Goal: Information Seeking & Learning: Compare options

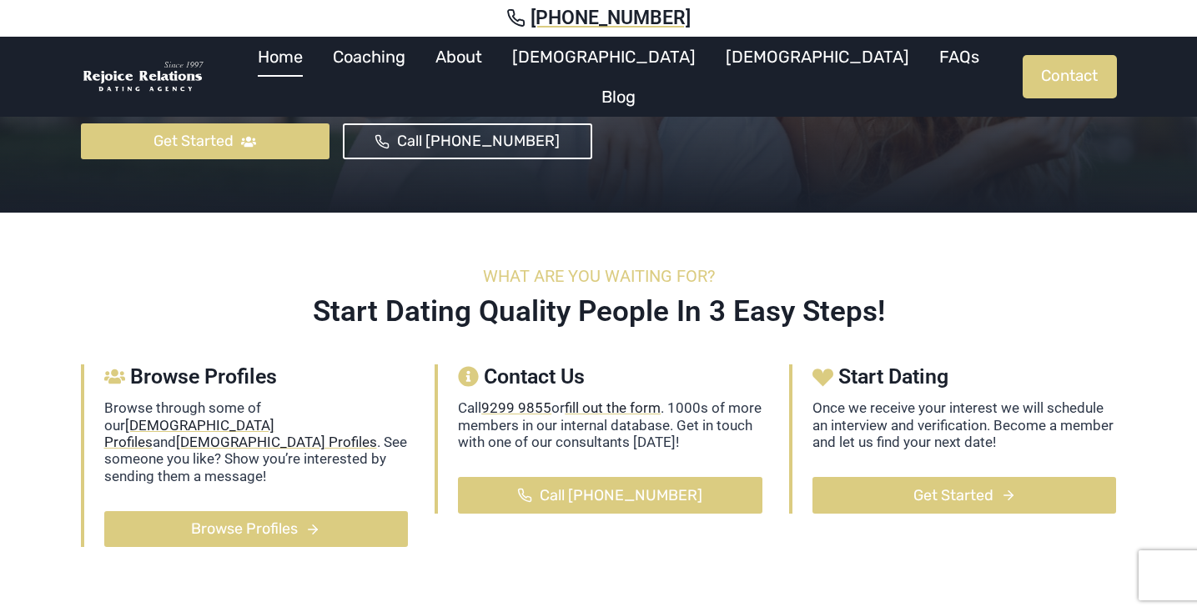
scroll to position [381, 0]
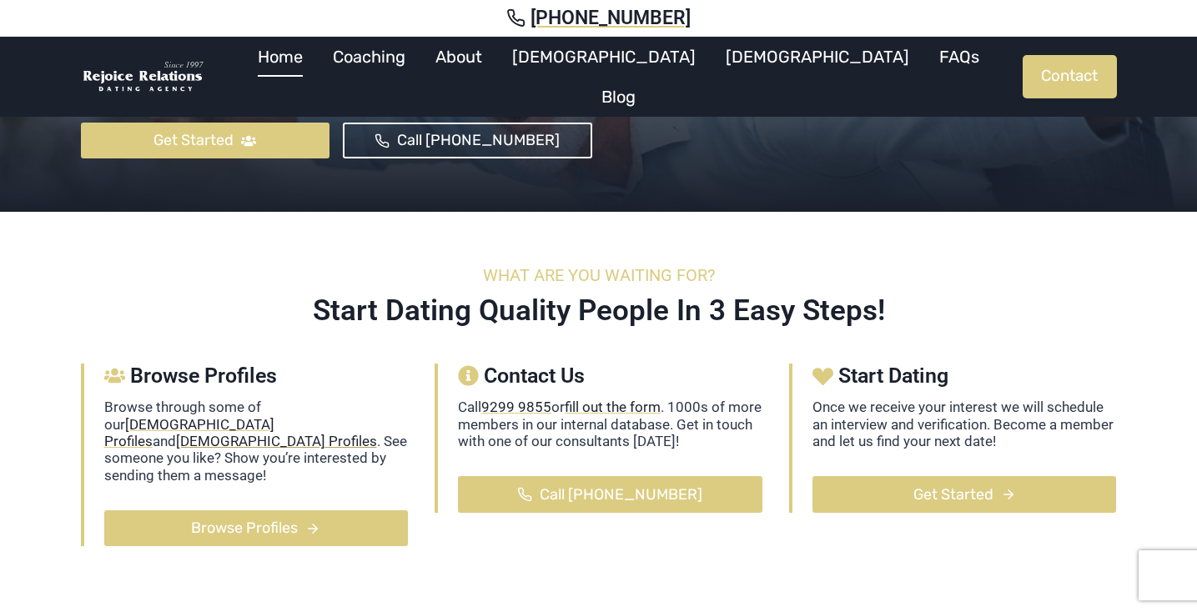
click at [178, 433] on mark "[DEMOGRAPHIC_DATA] Profiles" at bounding box center [276, 441] width 201 height 17
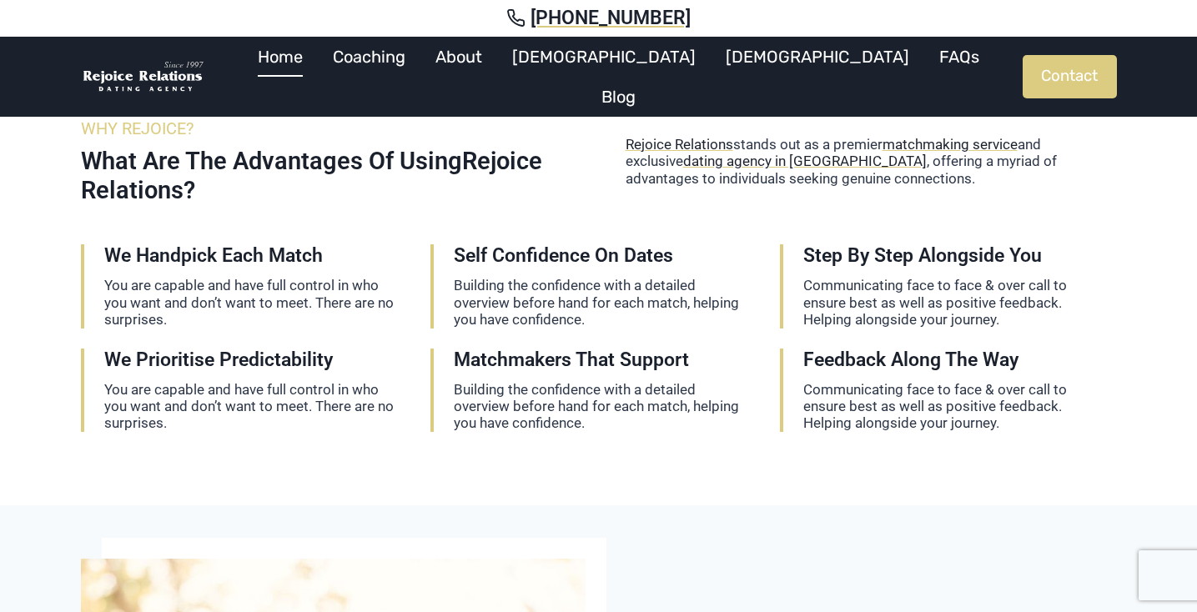
scroll to position [2584, 0]
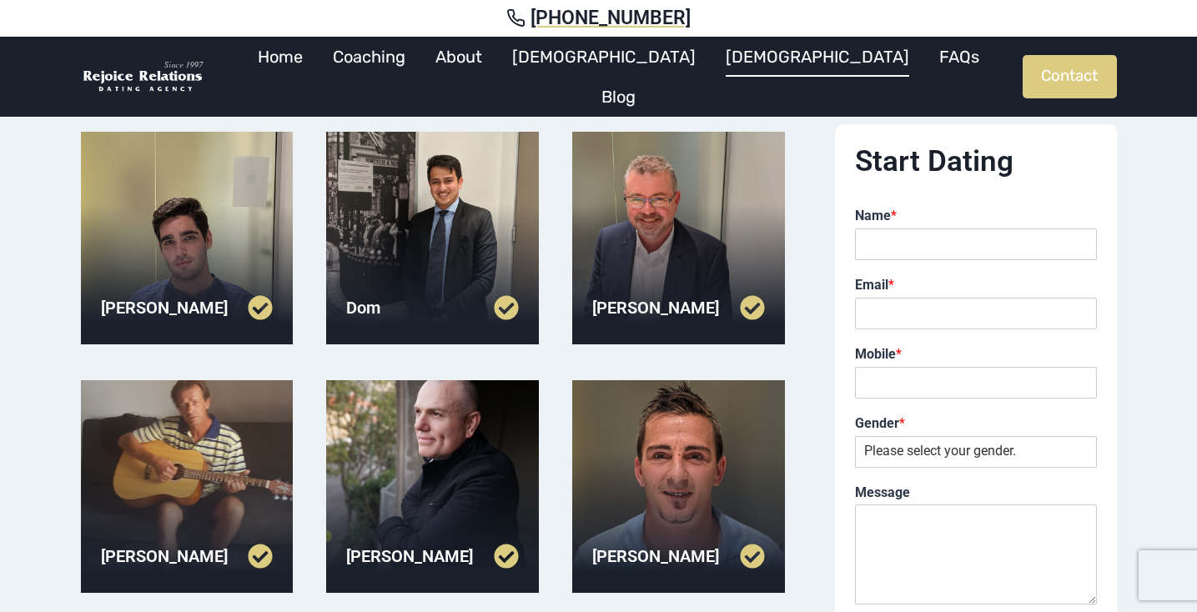
scroll to position [122, 0]
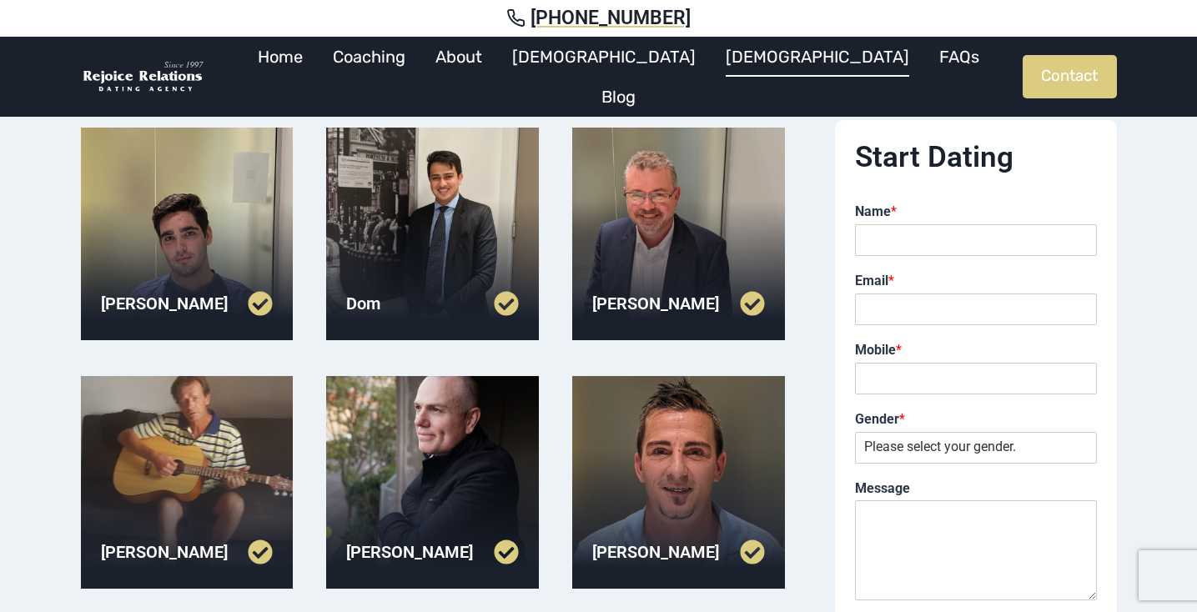
click at [185, 269] on div at bounding box center [187, 234] width 213 height 213
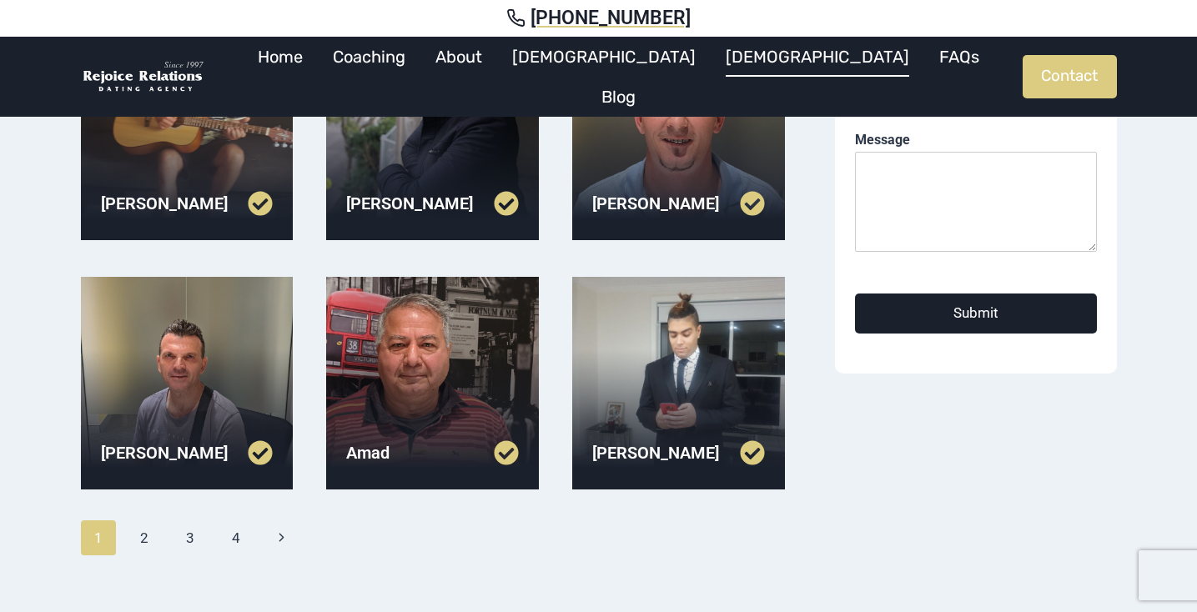
scroll to position [470, 0]
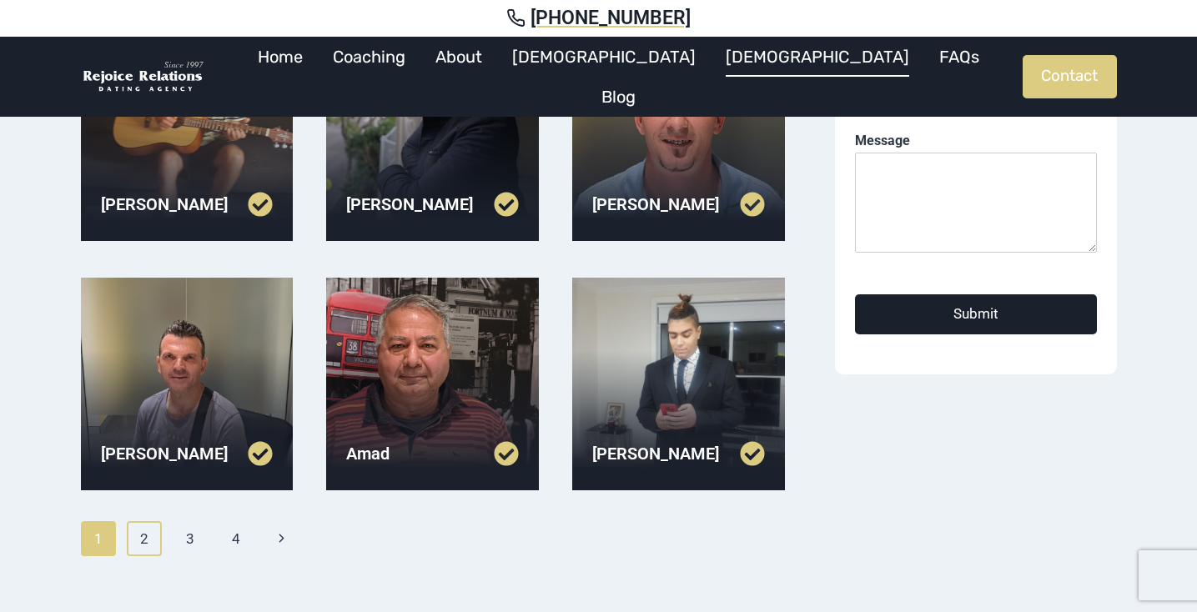
click at [133, 542] on link "2" at bounding box center [145, 538] width 36 height 35
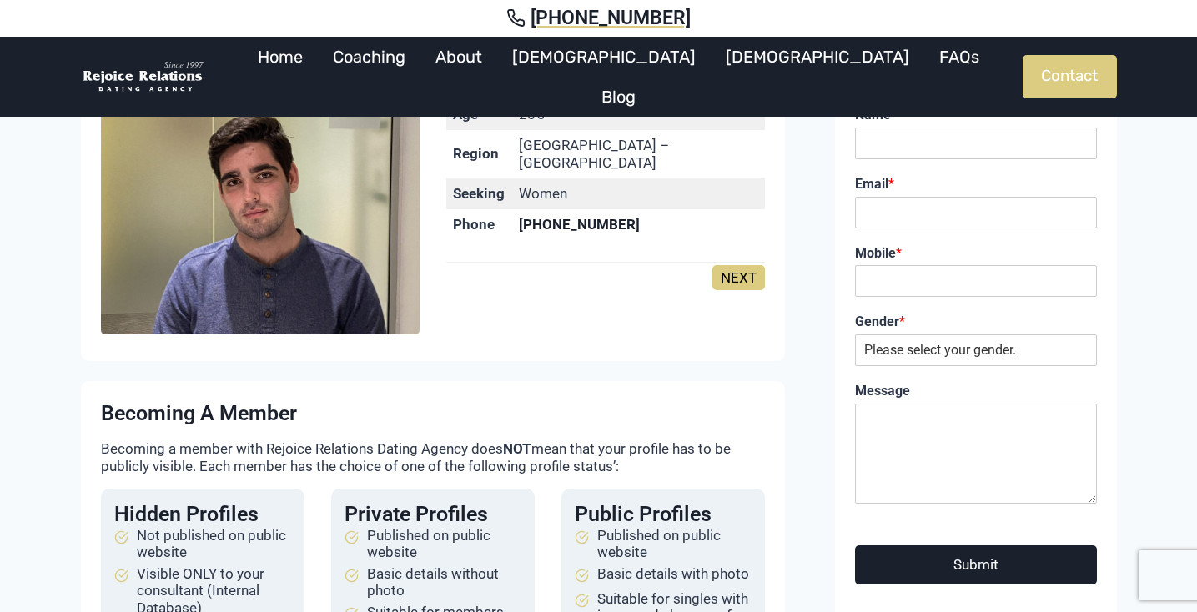
scroll to position [180, 0]
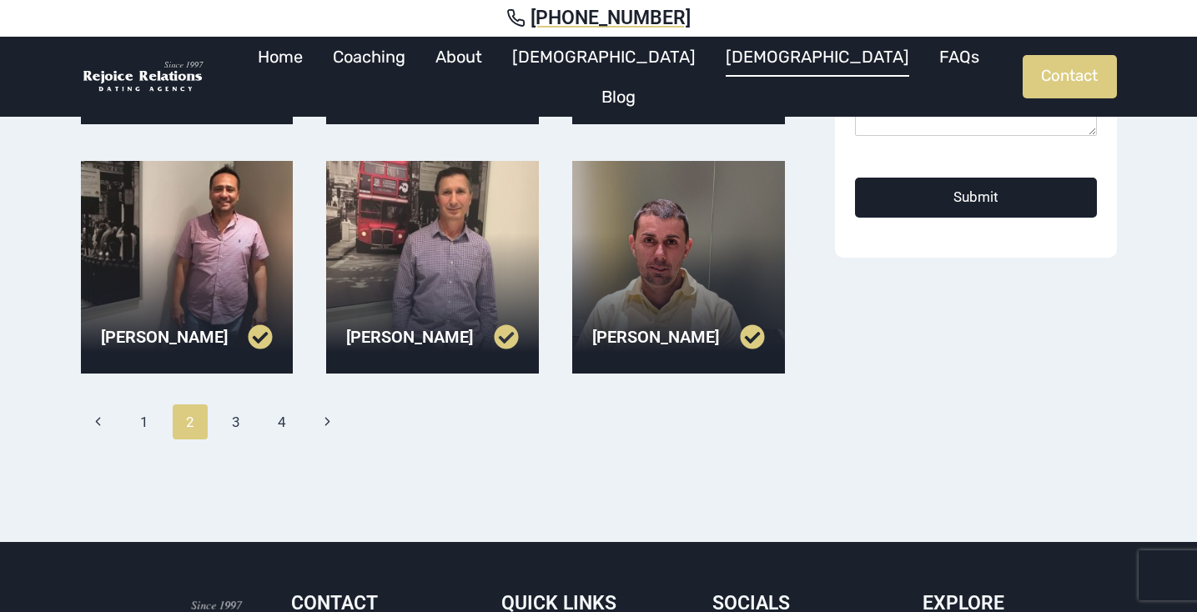
scroll to position [672, 0]
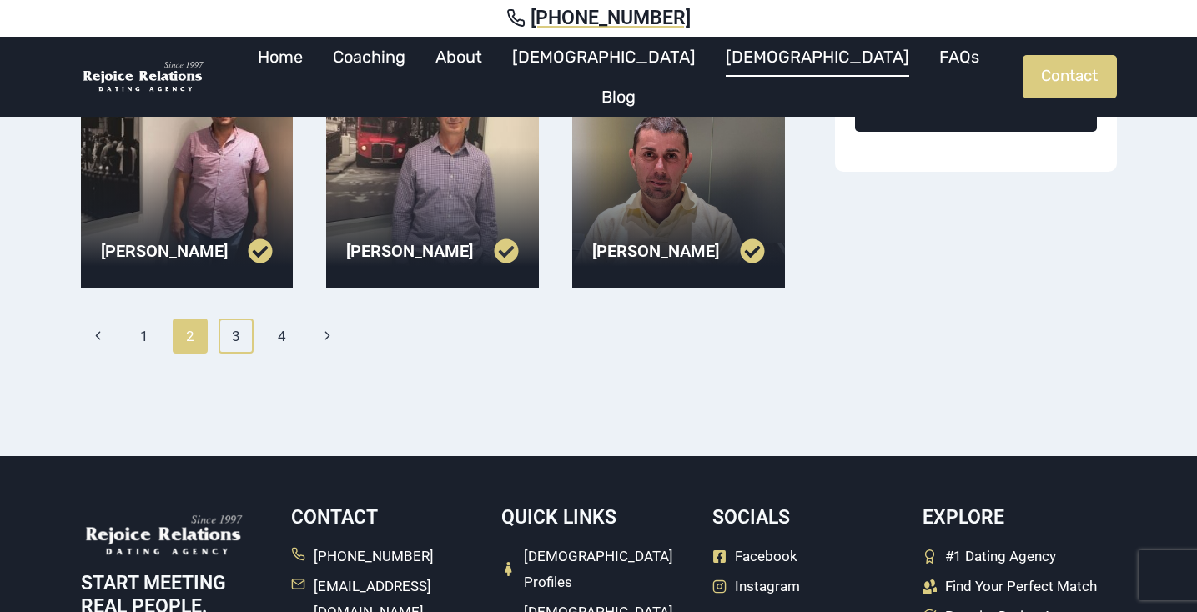
click at [239, 323] on link "3" at bounding box center [237, 336] width 36 height 35
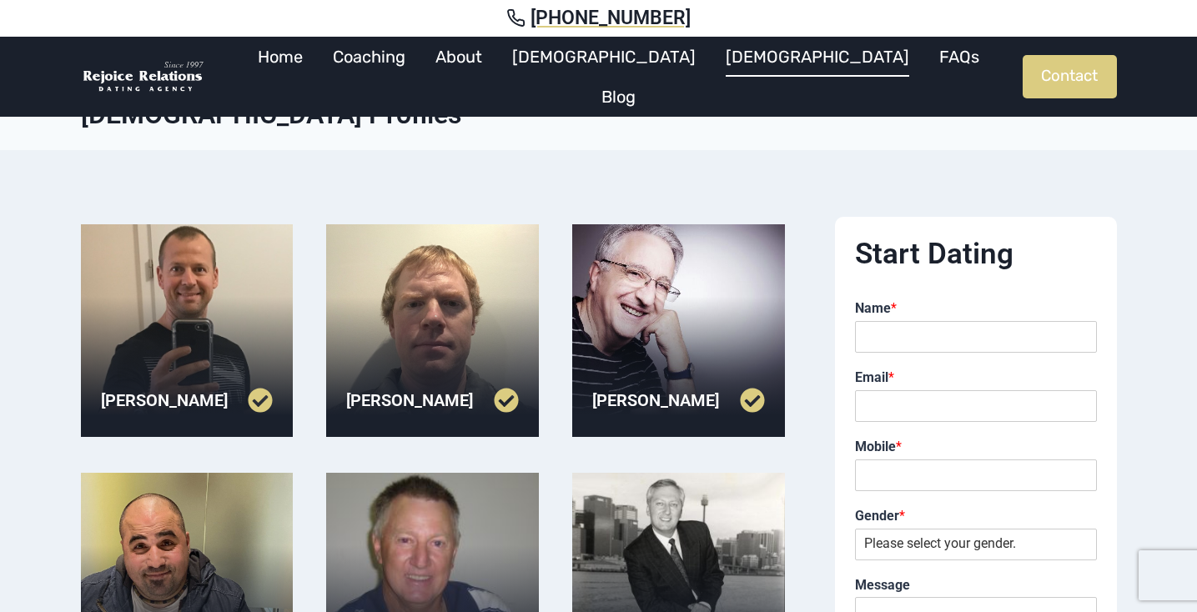
scroll to position [30, 0]
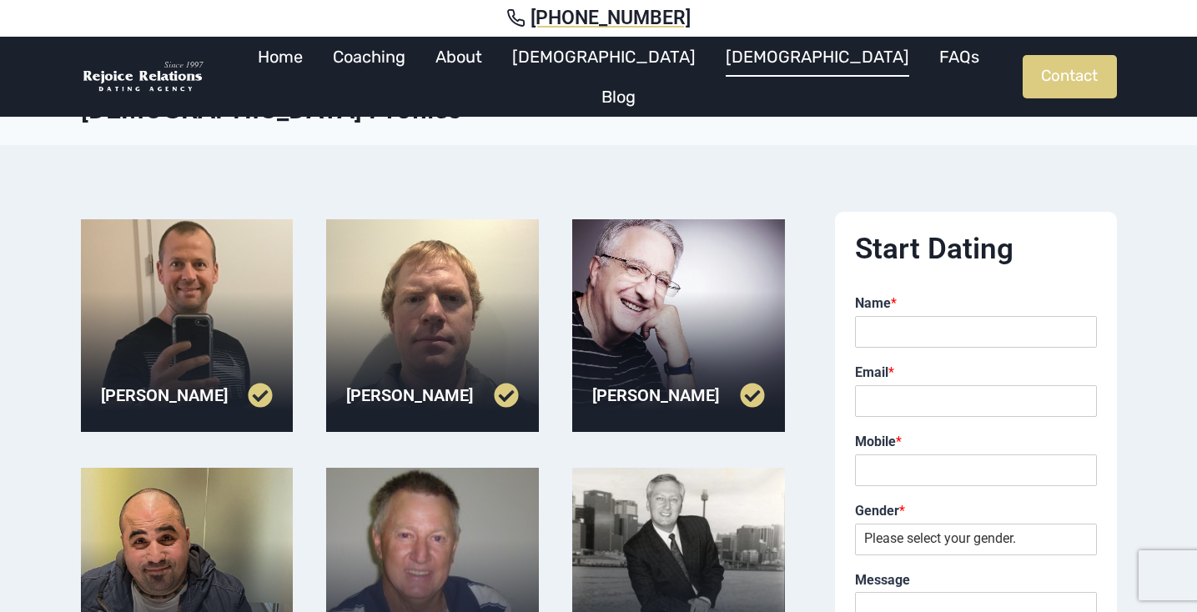
click at [239, 323] on div at bounding box center [187, 325] width 213 height 213
click at [408, 278] on div at bounding box center [432, 325] width 213 height 213
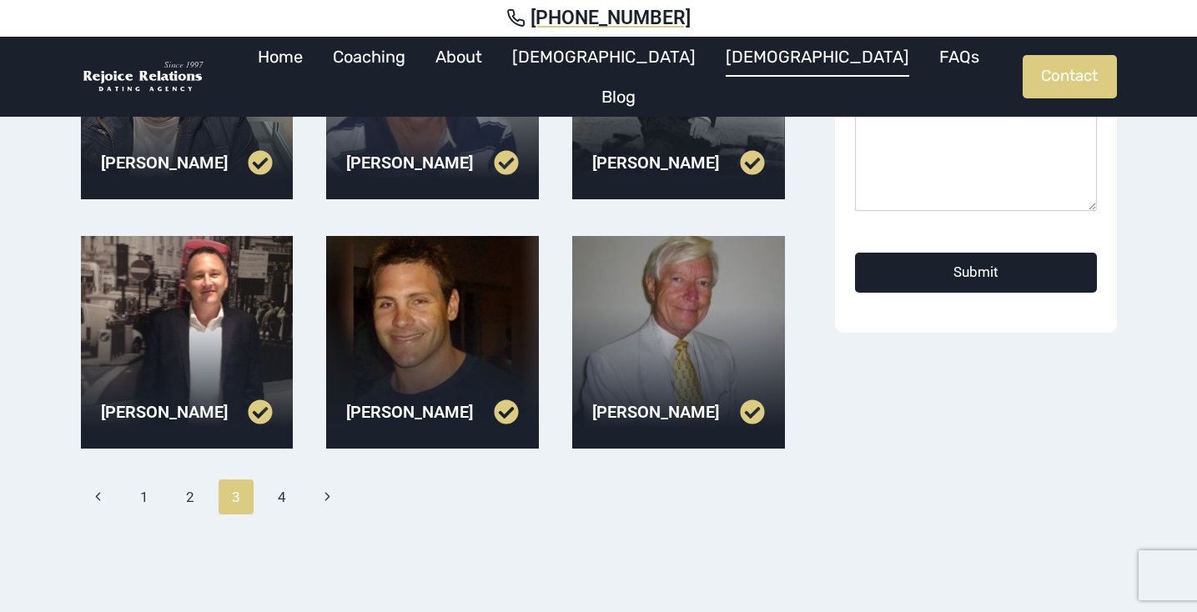
scroll to position [521, 0]
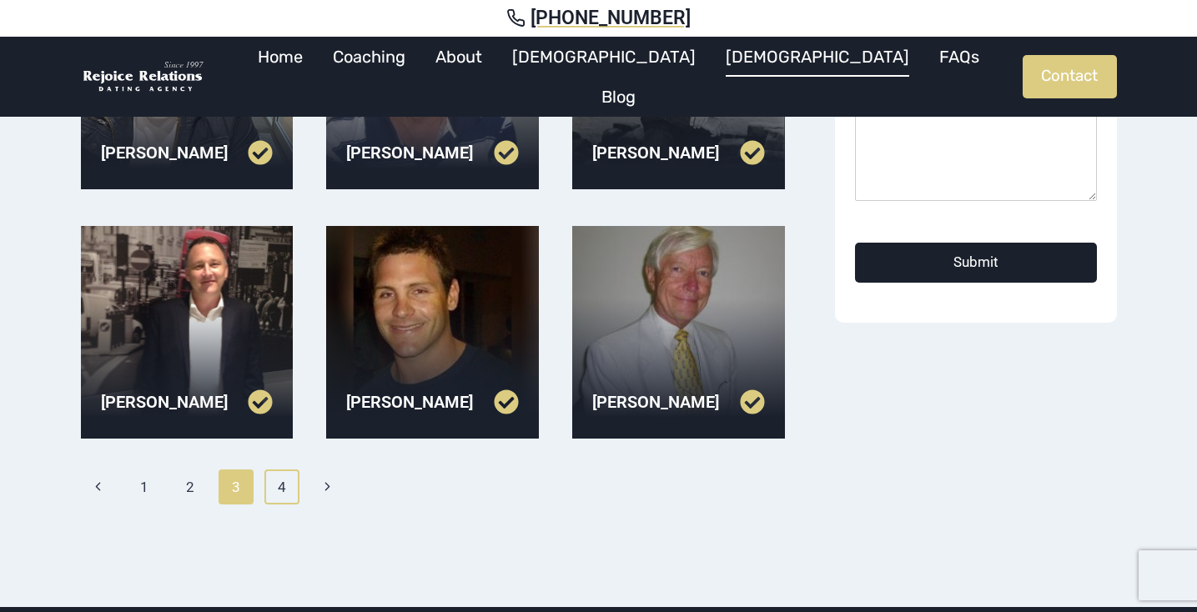
click at [285, 482] on link "4" at bounding box center [282, 487] width 36 height 35
click at [645, 63] on link "[DEMOGRAPHIC_DATA]" at bounding box center [604, 57] width 214 height 40
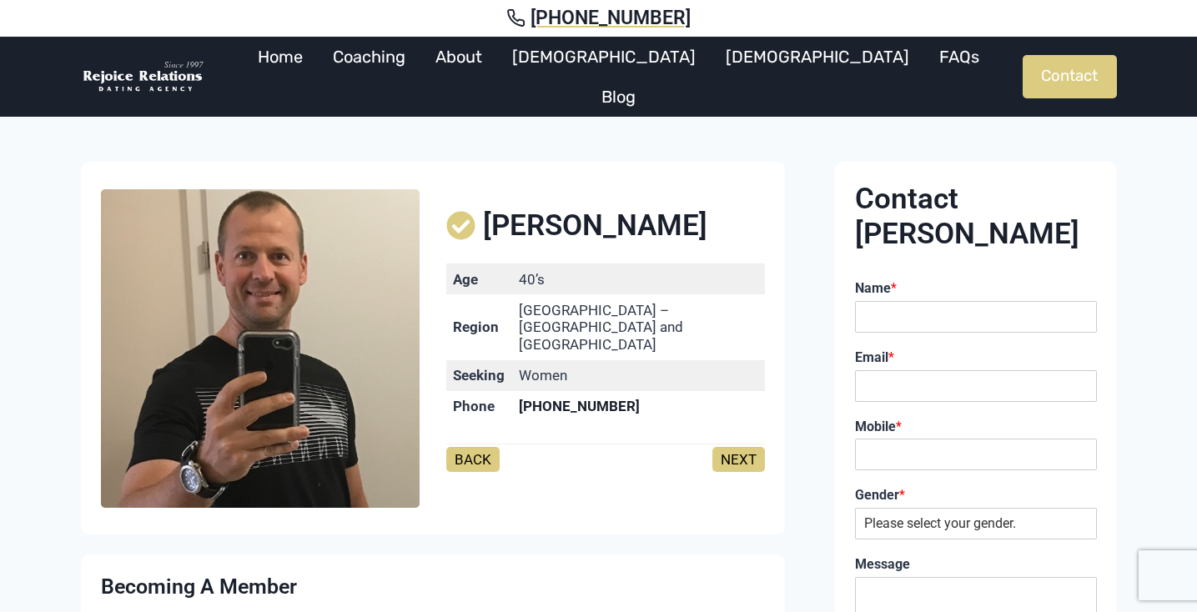
scroll to position [12, 0]
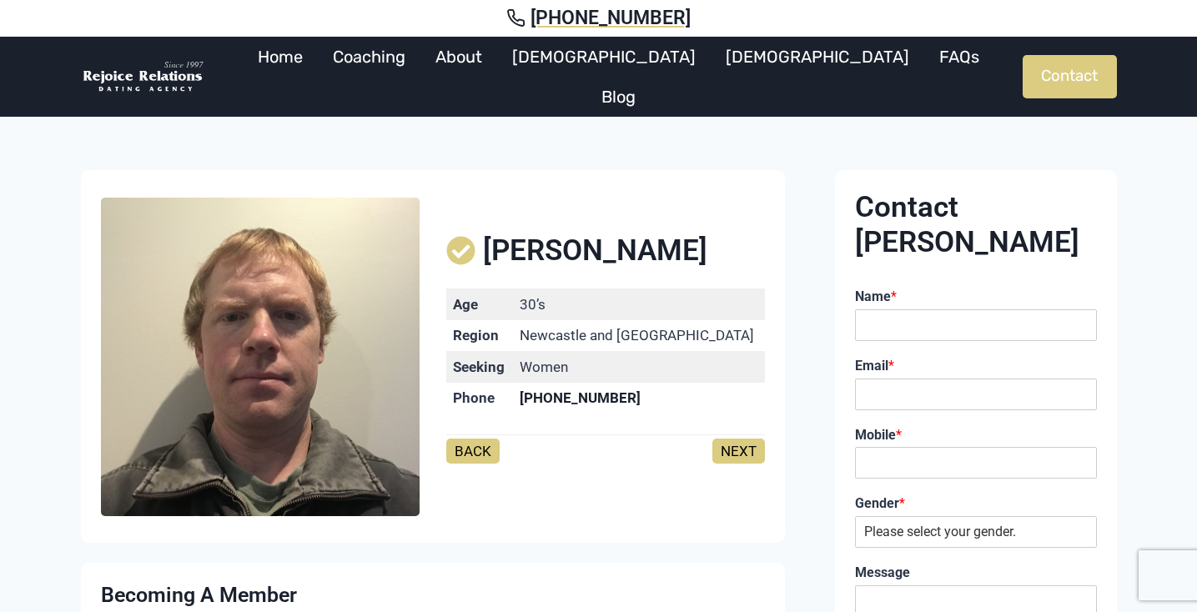
scroll to position [367, 0]
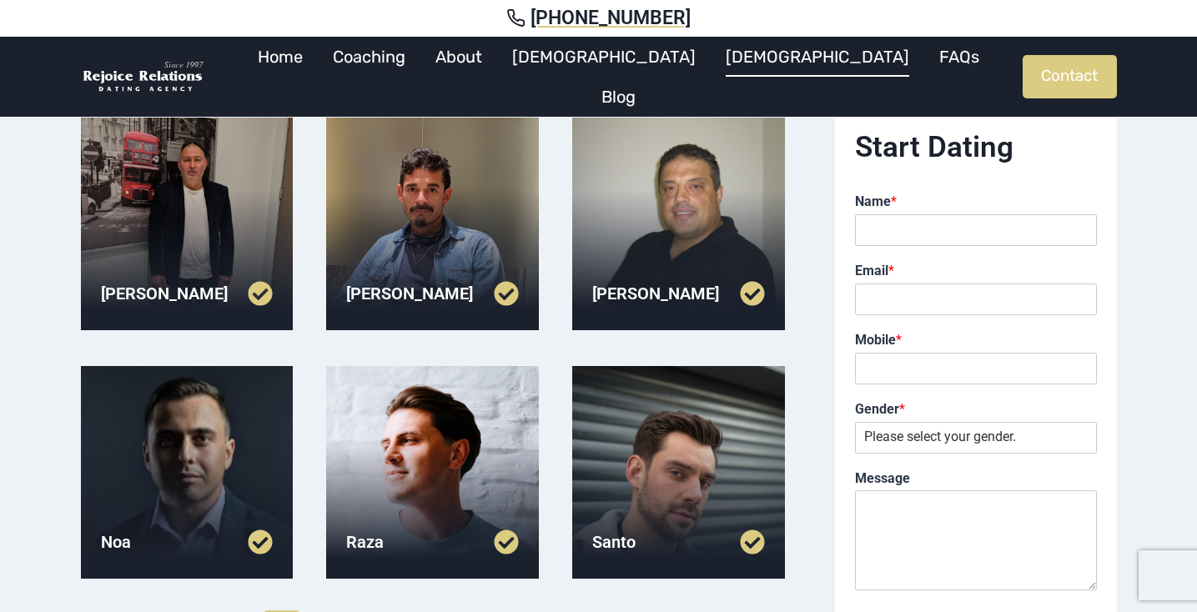
scroll to position [229, 0]
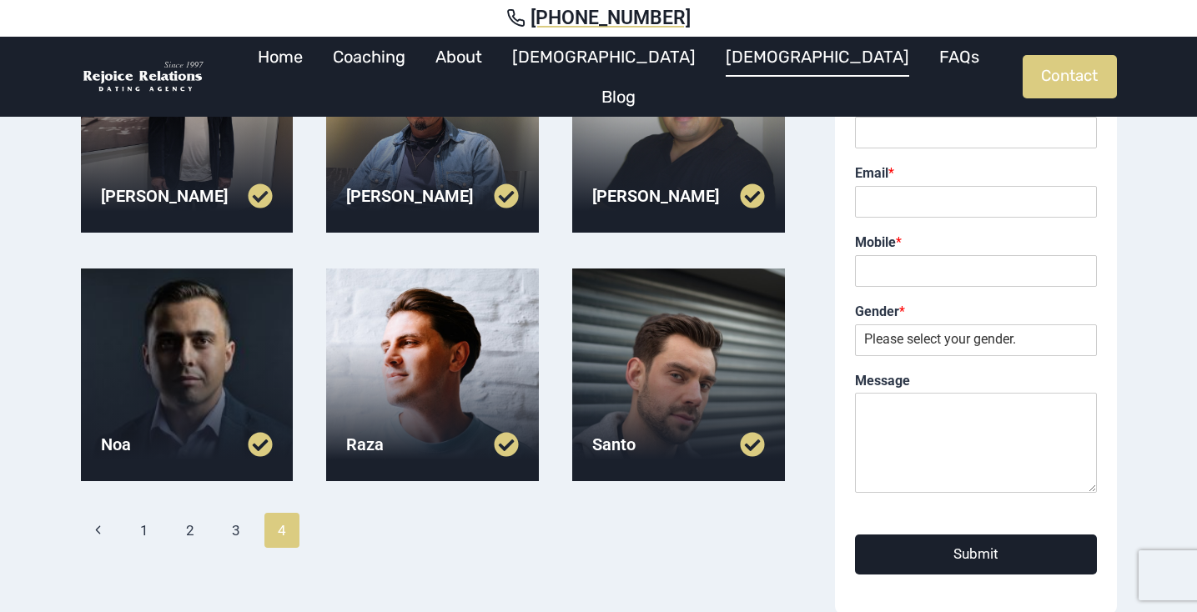
click at [396, 380] on div at bounding box center [432, 375] width 213 height 213
click at [188, 406] on div at bounding box center [187, 375] width 213 height 213
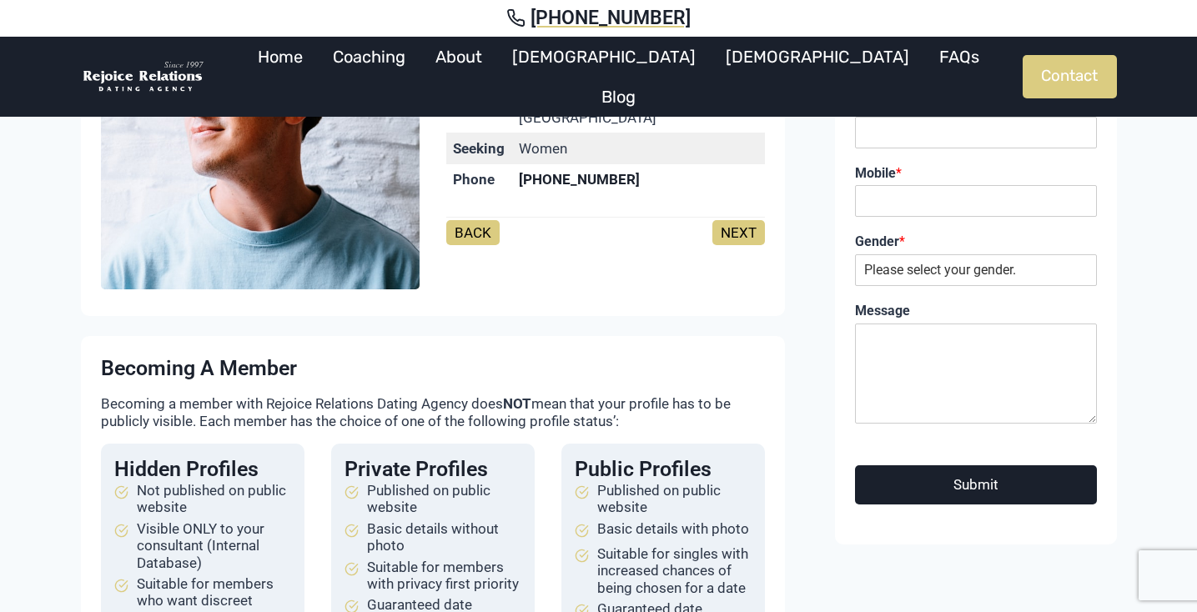
scroll to position [273, 0]
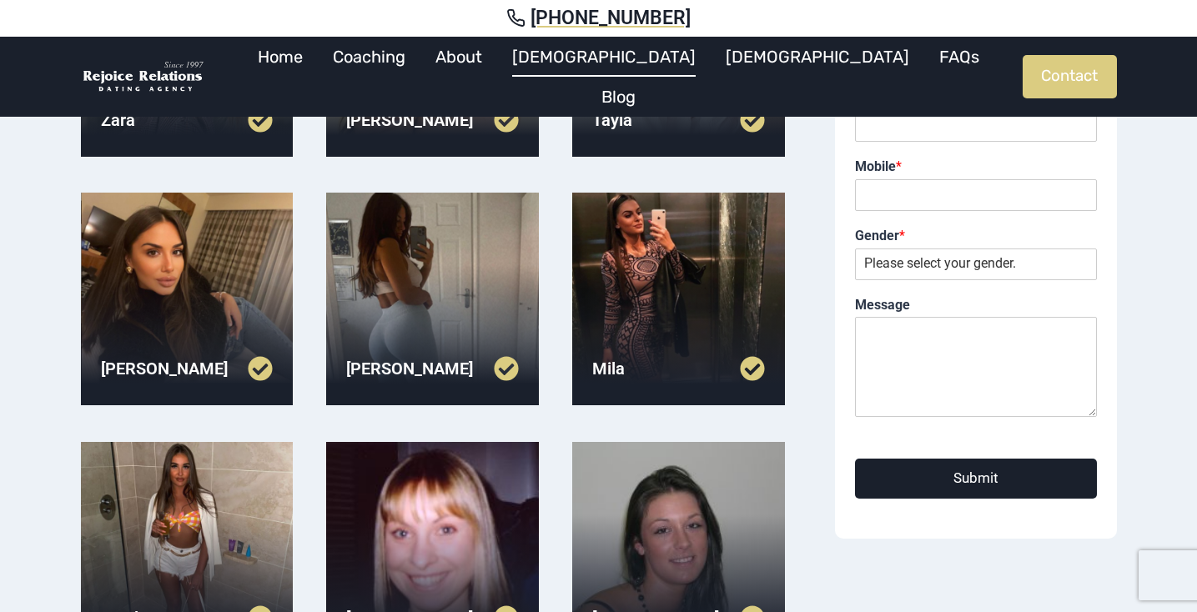
scroll to position [455, 0]
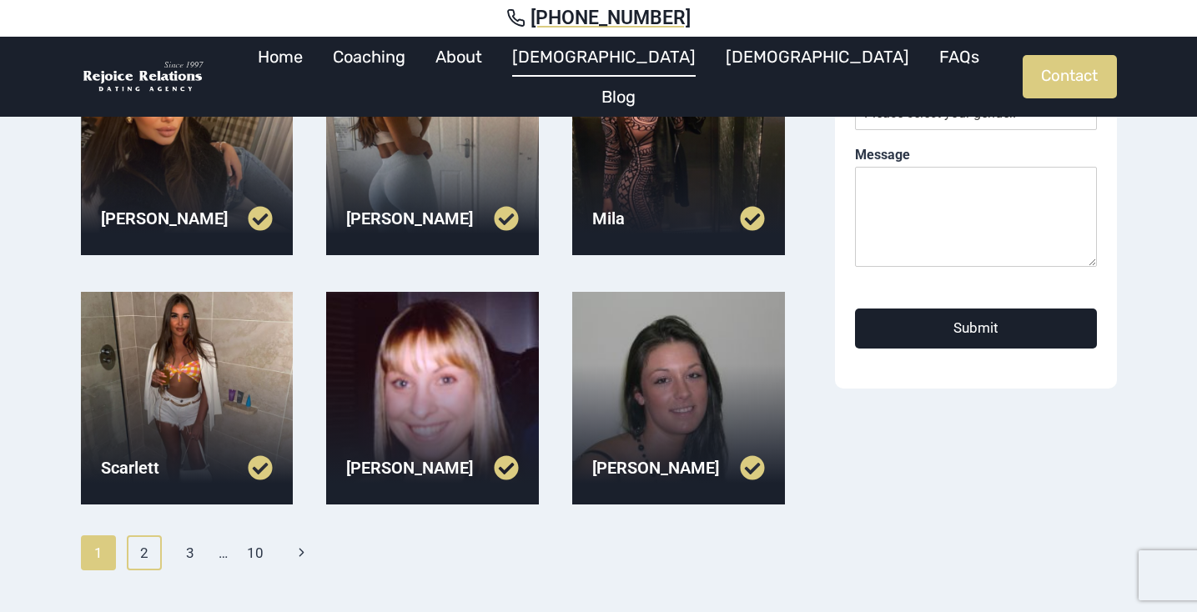
click at [133, 561] on link "2" at bounding box center [145, 552] width 36 height 35
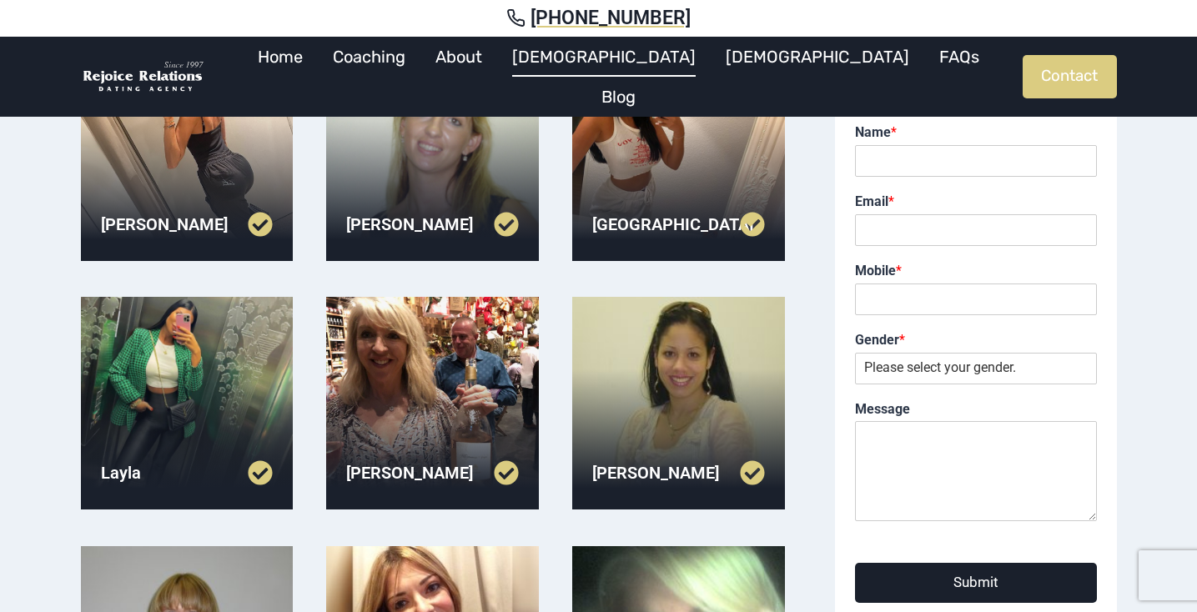
scroll to position [441, 0]
